Goal: Navigation & Orientation: Understand site structure

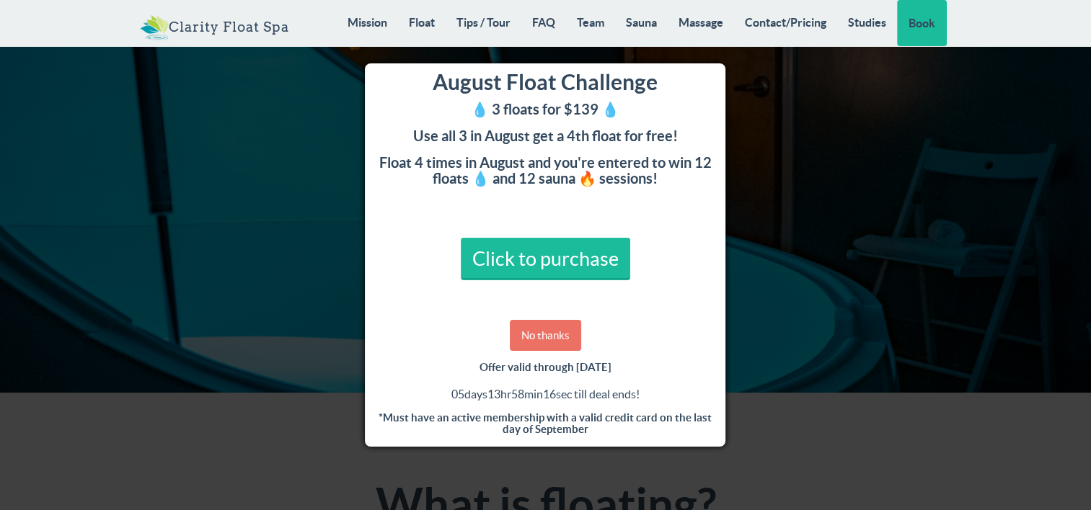
drag, startPoint x: 557, startPoint y: 332, endPoint x: 522, endPoint y: 329, distance: 34.7
click at [557, 332] on link "No thanks" at bounding box center [545, 335] width 71 height 31
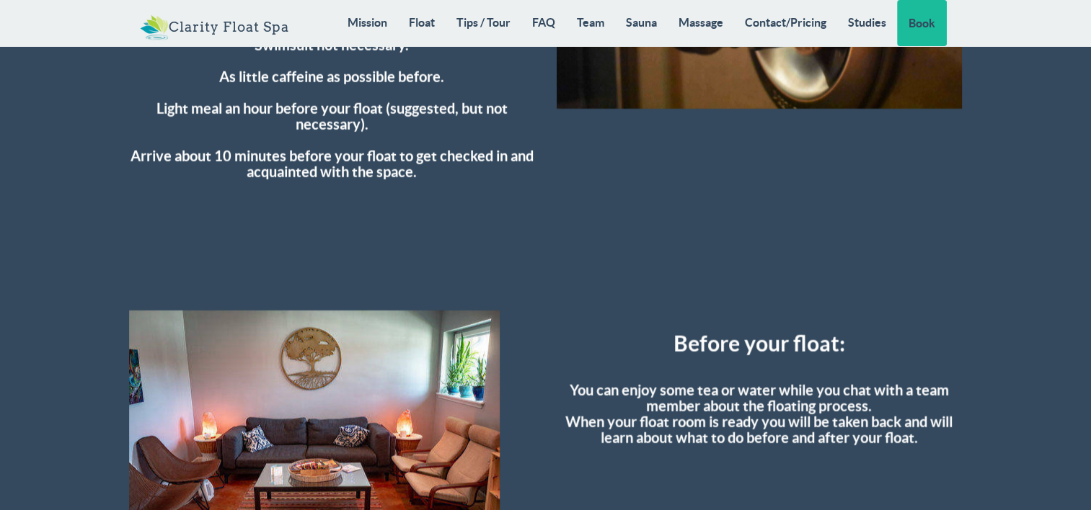
scroll to position [4109, 0]
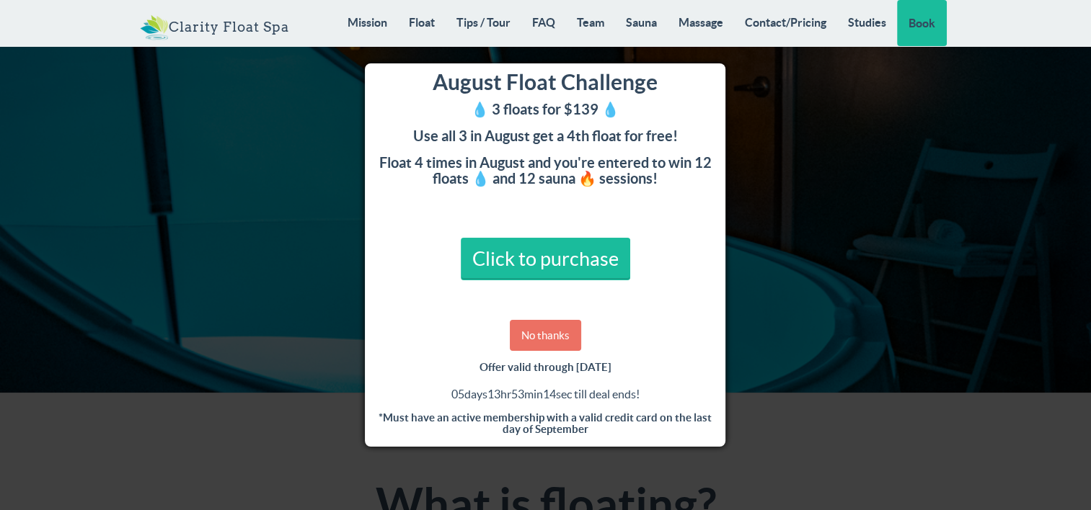
drag, startPoint x: 548, startPoint y: 364, endPoint x: 549, endPoint y: 344, distance: 20.2
click at [548, 364] on h5 "Offer valid through [DATE]" at bounding box center [545, 368] width 339 height 12
click at [551, 332] on link "No thanks" at bounding box center [545, 335] width 71 height 31
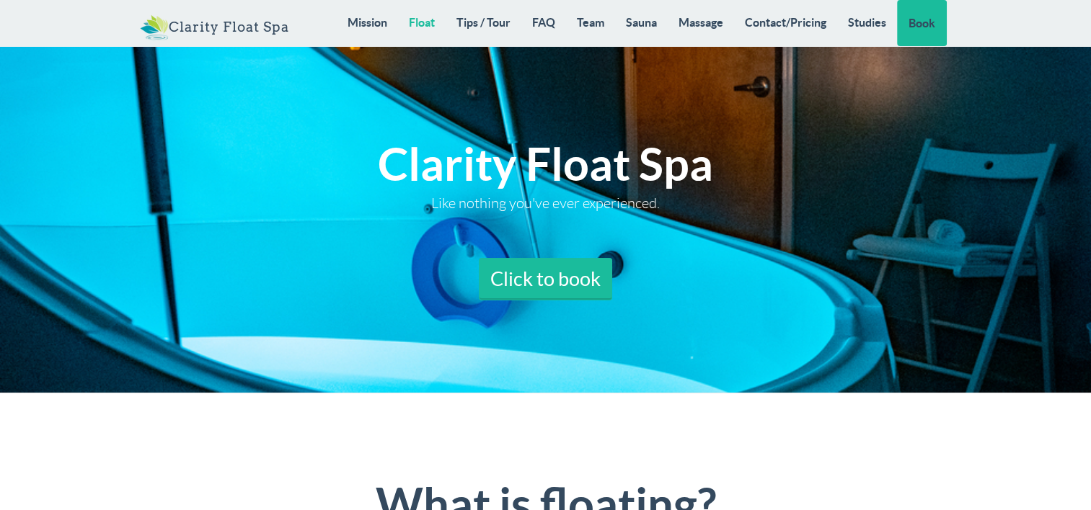
click at [427, 22] on link "Float" at bounding box center [422, 22] width 48 height 45
click at [655, 22] on link "Sauna" at bounding box center [641, 22] width 53 height 45
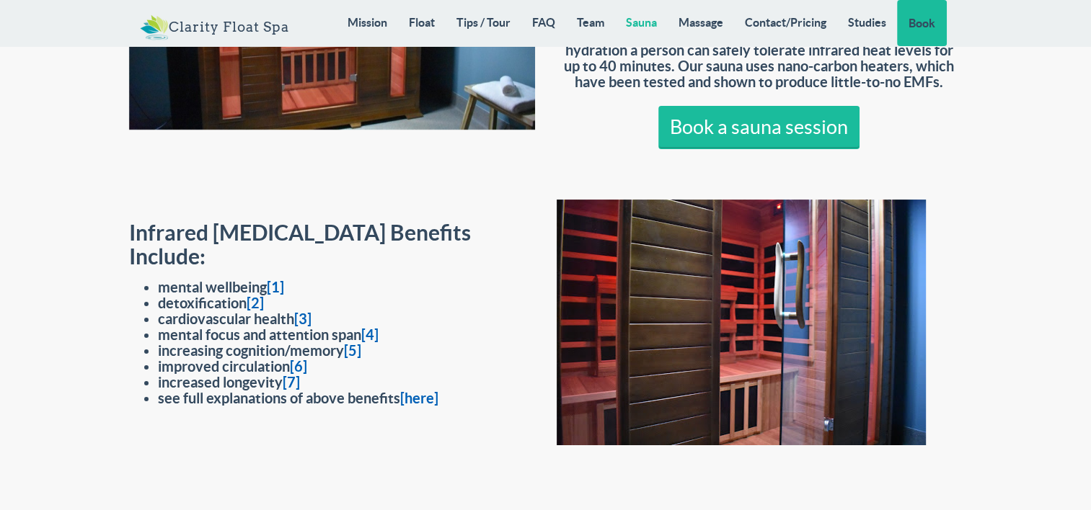
scroll to position [11093, 0]
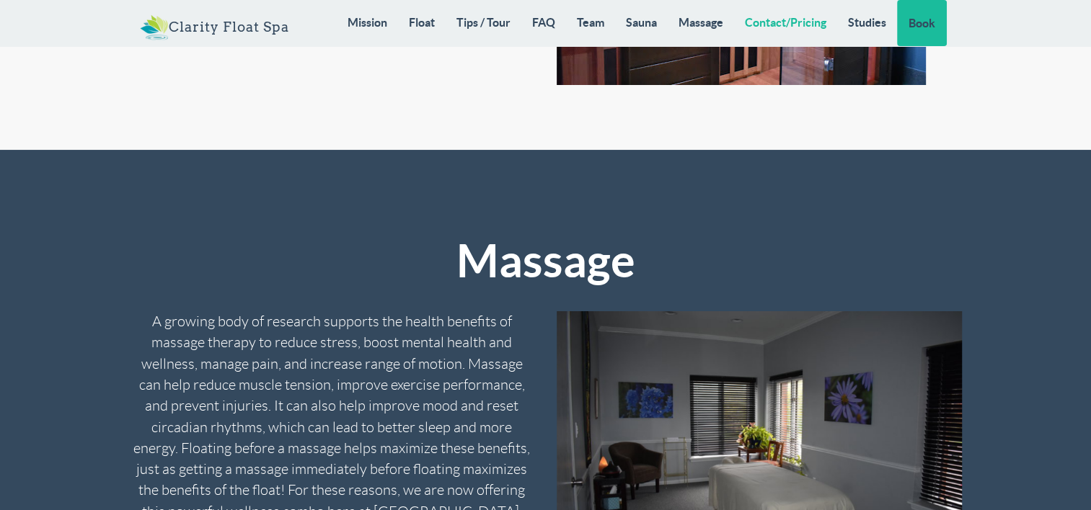
click at [778, 17] on link "Contact/Pricing" at bounding box center [785, 22] width 103 height 45
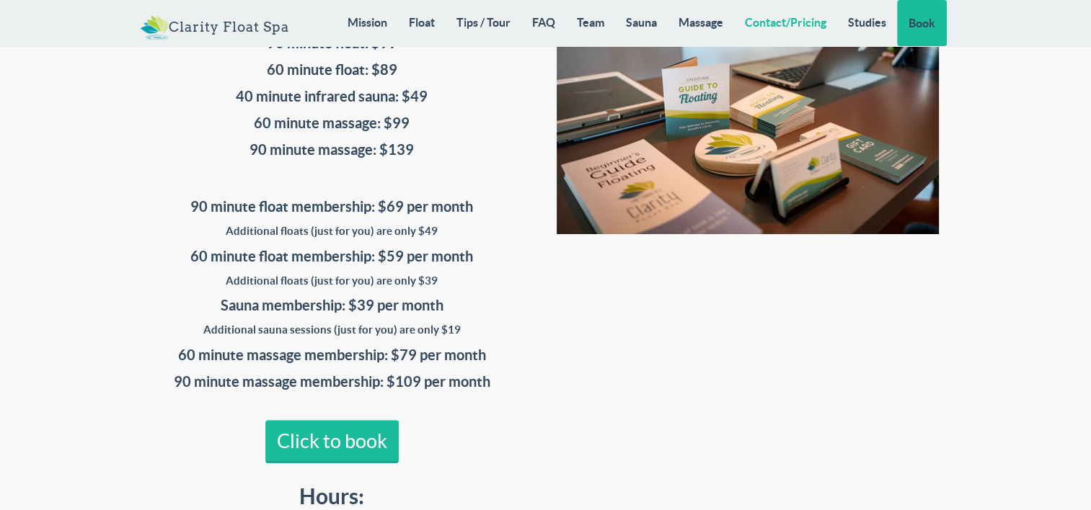
scroll to position [12067, 0]
